Goal: Task Accomplishment & Management: Manage account settings

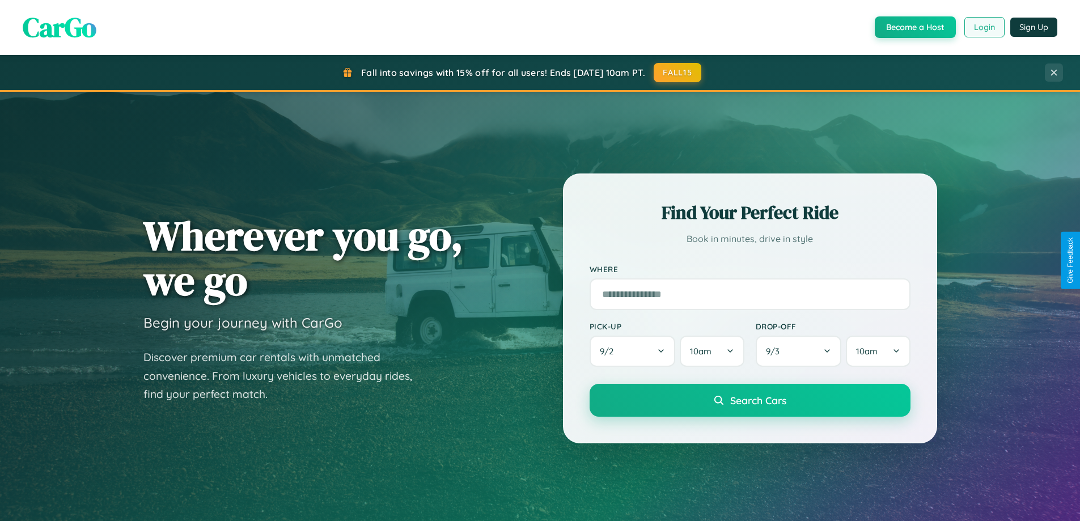
click at [984, 27] on button "Login" at bounding box center [985, 27] width 40 height 20
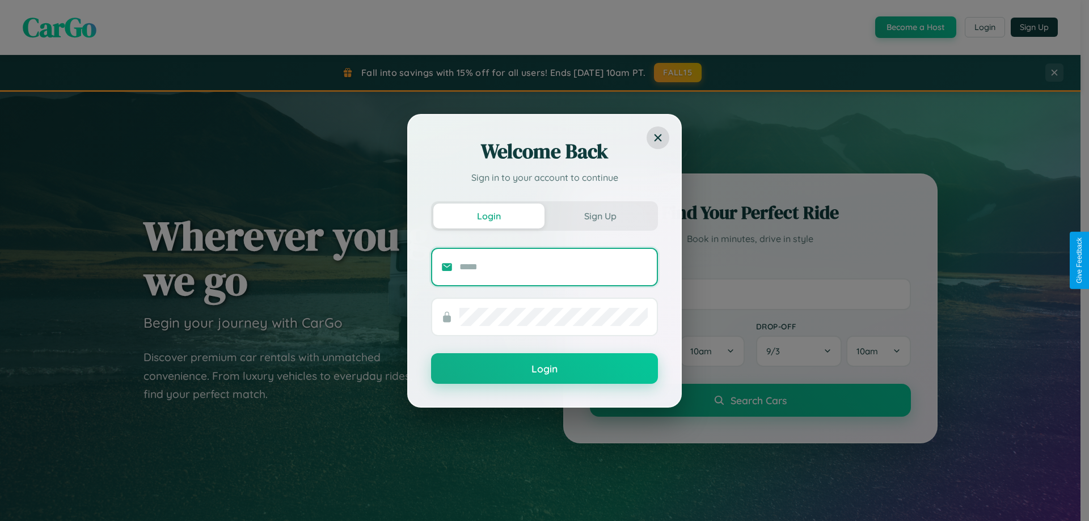
click at [553, 267] on input "text" at bounding box center [553, 267] width 188 height 18
type input "**********"
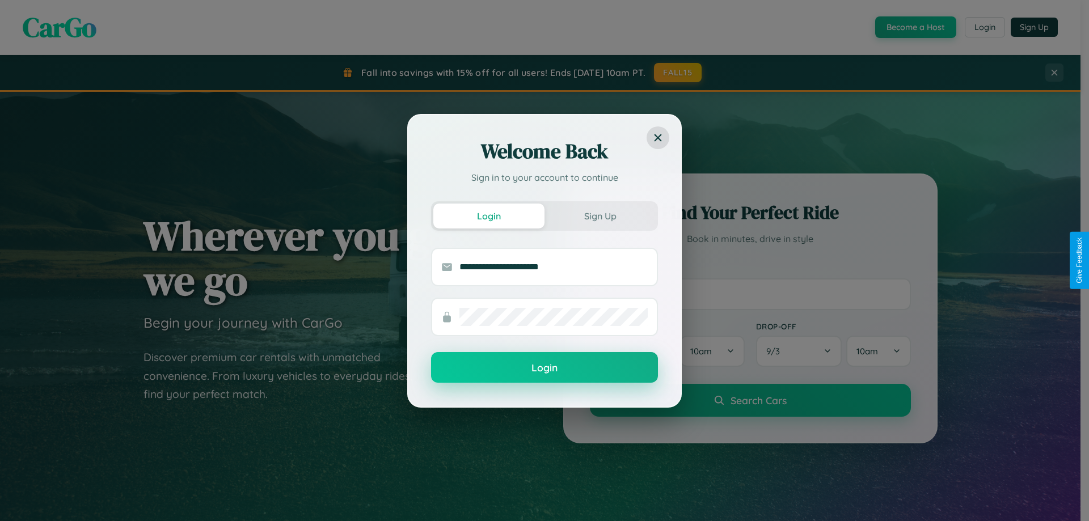
click at [544, 368] on button "Login" at bounding box center [544, 367] width 227 height 31
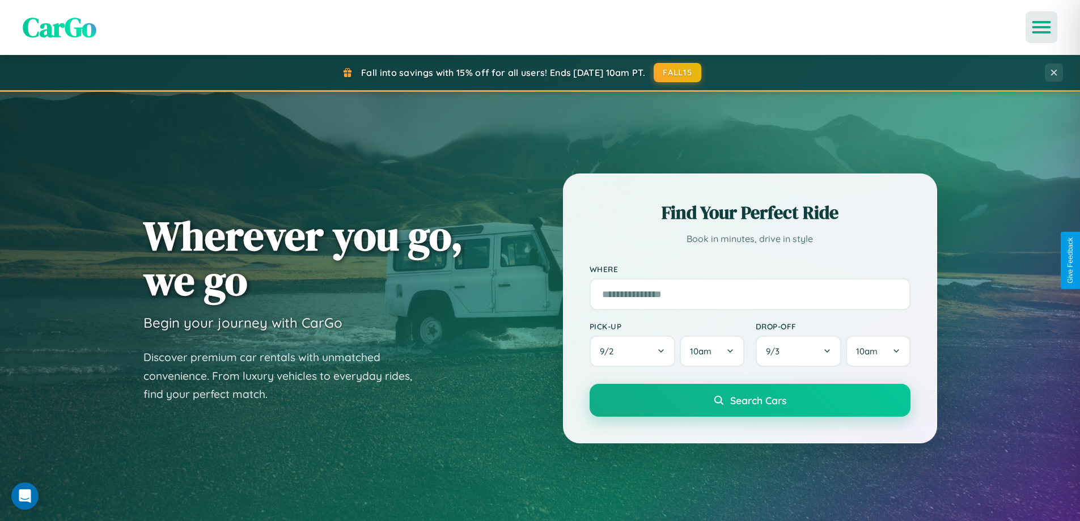
click at [1042, 27] on icon "Open menu" at bounding box center [1042, 27] width 16 height 10
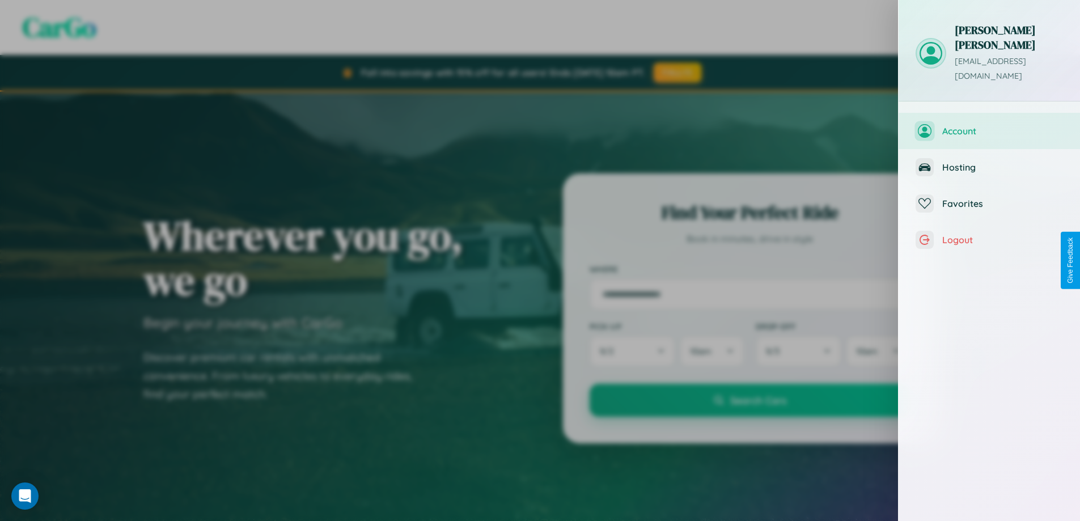
click at [989, 125] on span "Account" at bounding box center [1002, 130] width 121 height 11
